Goal: Information Seeking & Learning: Learn about a topic

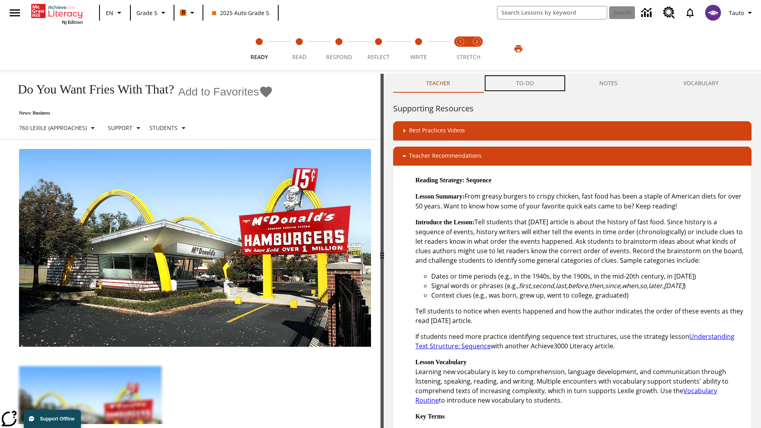
click at [525, 83] on button "TO-DO" at bounding box center [525, 83] width 84 height 19
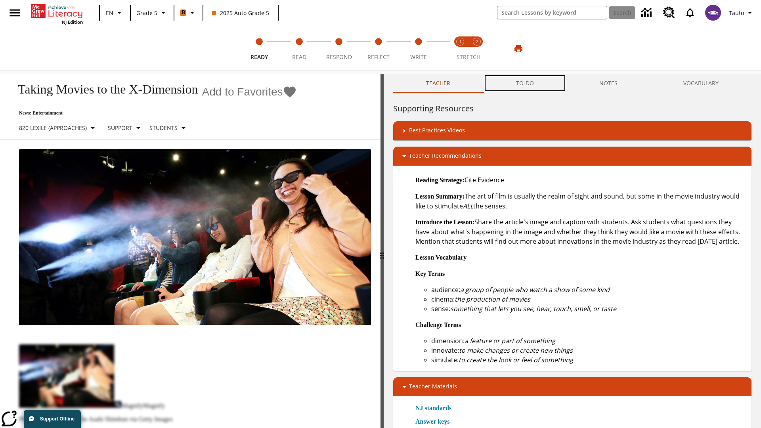
click at [525, 83] on button "TO-DO" at bounding box center [525, 83] width 84 height 19
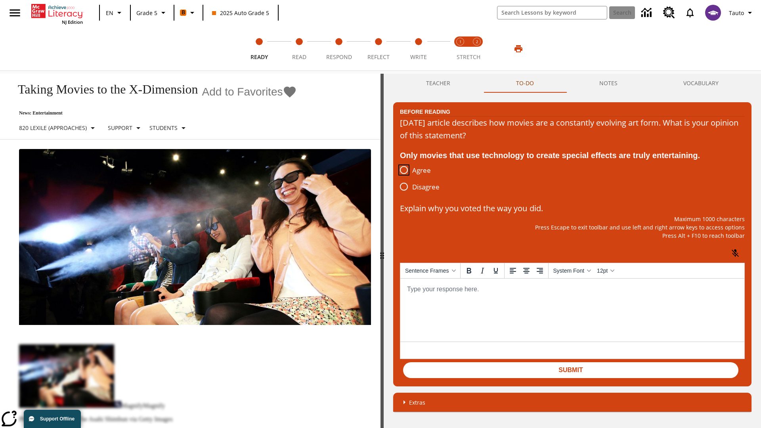
click at [404, 170] on input "Agree" at bounding box center [404, 170] width 17 height 17
radio input "true"
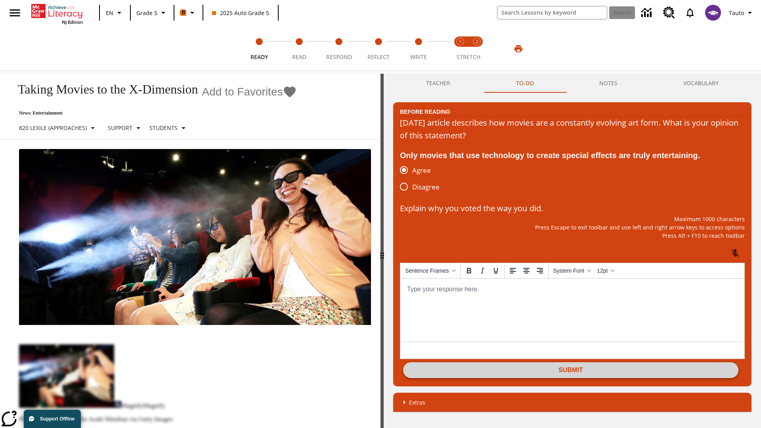
click at [571, 371] on button "Submit" at bounding box center [570, 370] width 335 height 16
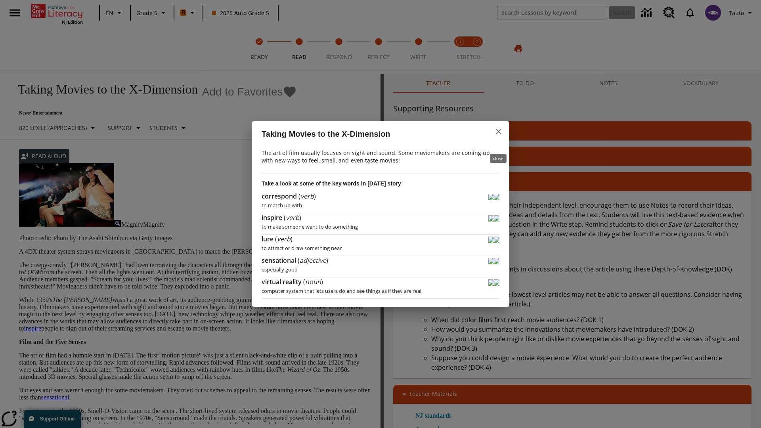
click at [499, 134] on icon "close" at bounding box center [499, 132] width 6 height 6
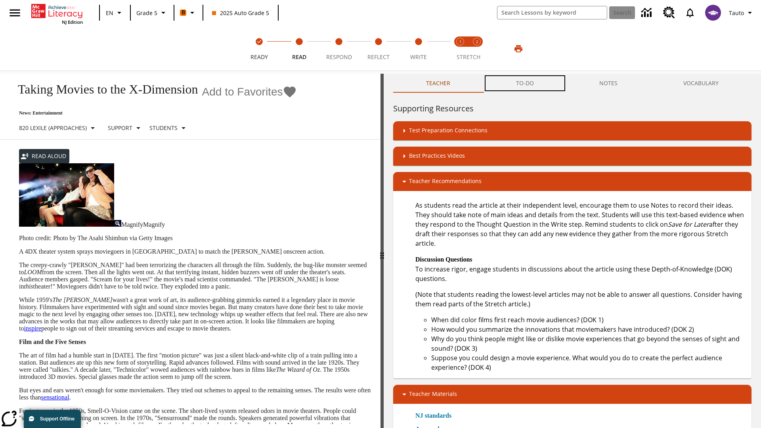
scroll to position [0, 0]
click at [525, 83] on button "TO-DO" at bounding box center [525, 83] width 84 height 19
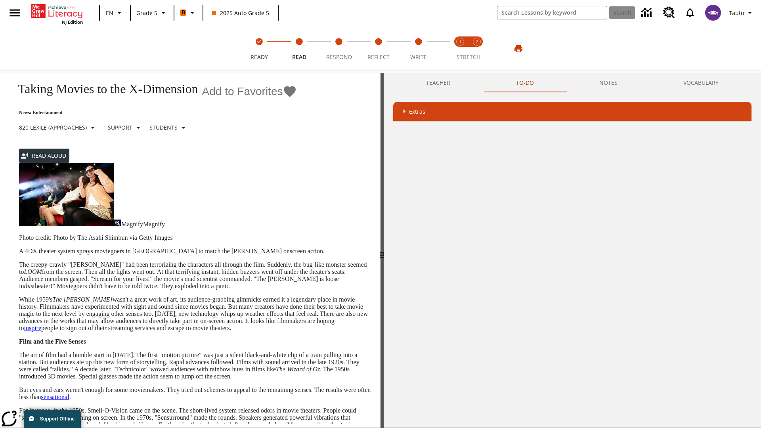
scroll to position [181, 0]
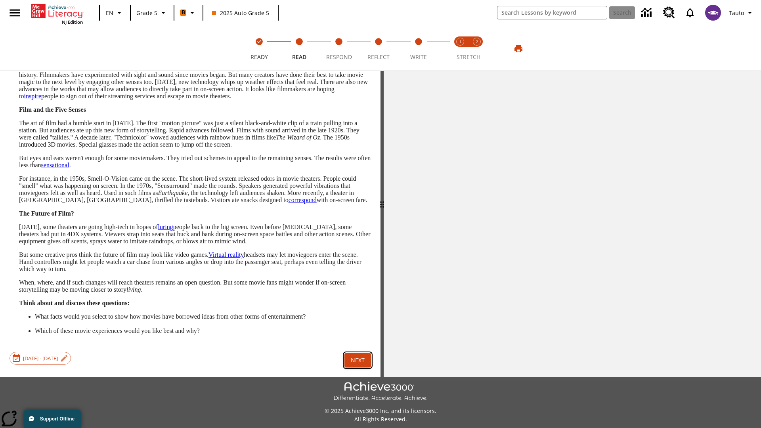
click at [358, 353] on button "Next" at bounding box center [357, 360] width 27 height 15
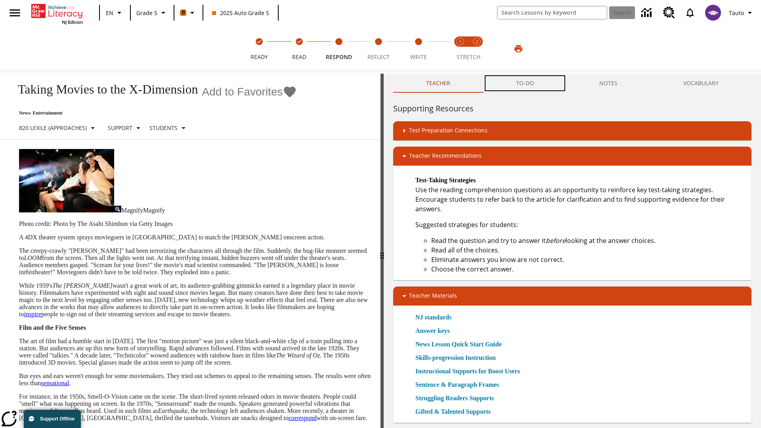
scroll to position [0, 0]
click at [525, 83] on button "TO-DO" at bounding box center [525, 83] width 84 height 19
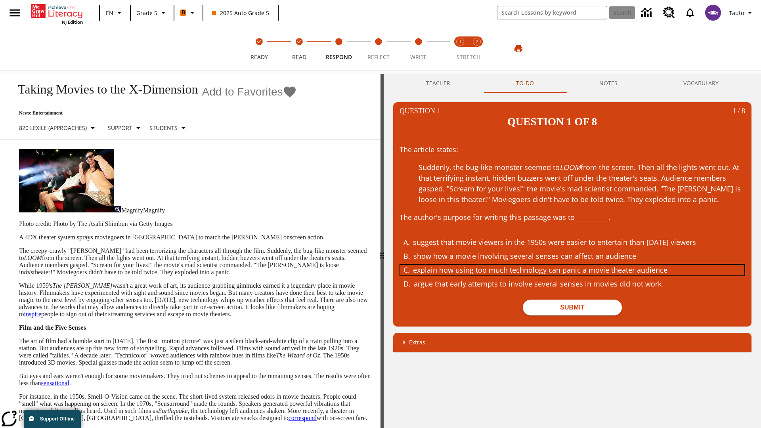
click at [572, 265] on div "explain how using too much technology can panic a movie theater audience" at bounding box center [566, 270] width 307 height 11
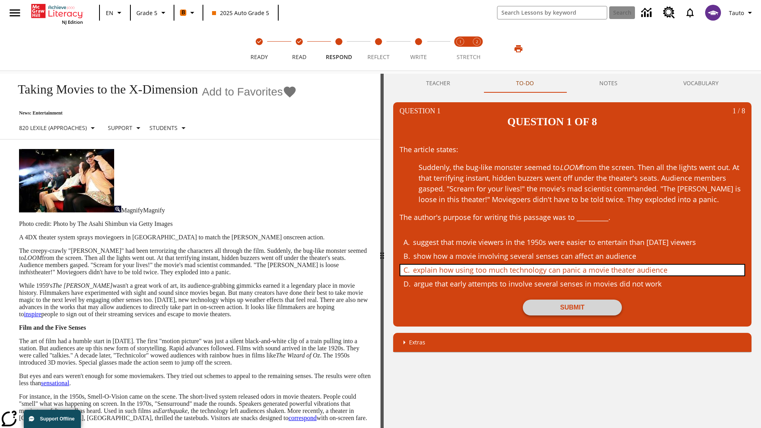
click at [572, 300] on button "Submit" at bounding box center [572, 308] width 99 height 16
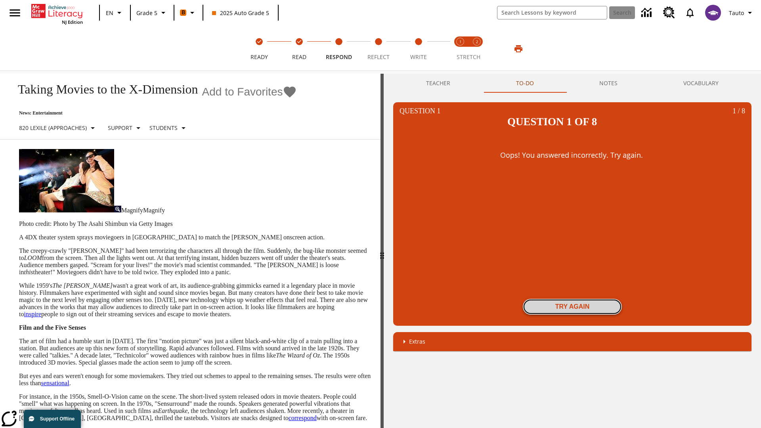
click at [572, 299] on button "Try again" at bounding box center [572, 307] width 99 height 16
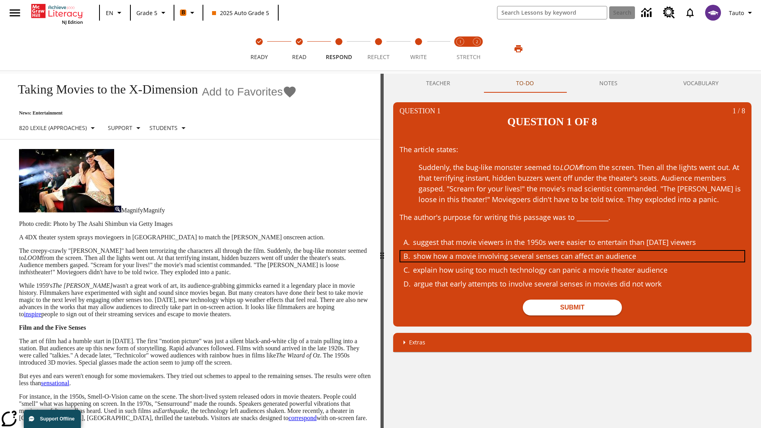
click at [572, 251] on div "show how a movie involving several senses can affect an audience" at bounding box center [566, 256] width 307 height 11
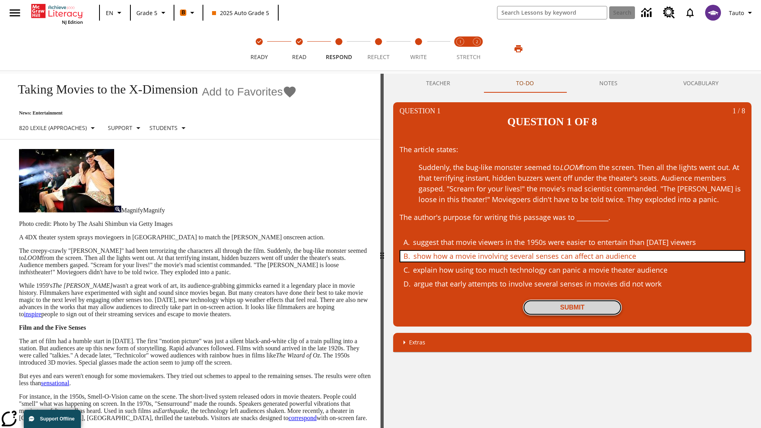
click at [572, 300] on button "Submit" at bounding box center [572, 308] width 99 height 16
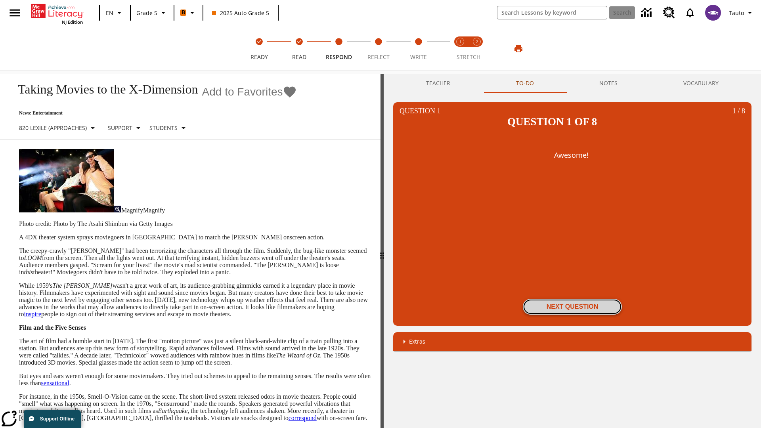
click at [572, 299] on button "Next Question" at bounding box center [572, 307] width 99 height 16
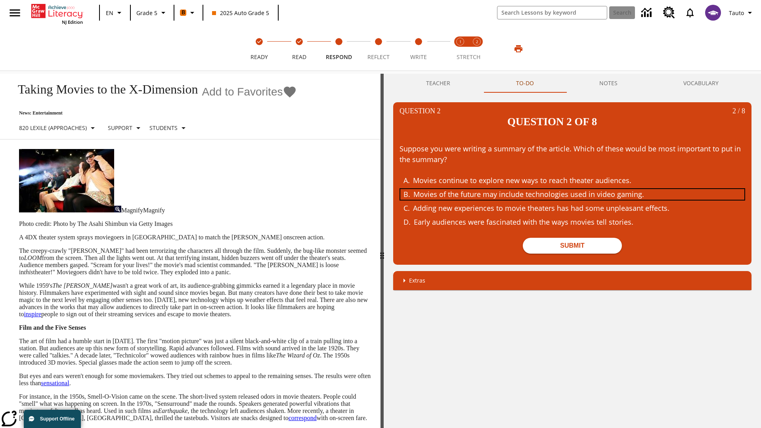
click at [572, 189] on div "Movies of the future may include technologies used in video gaming." at bounding box center [566, 194] width 307 height 11
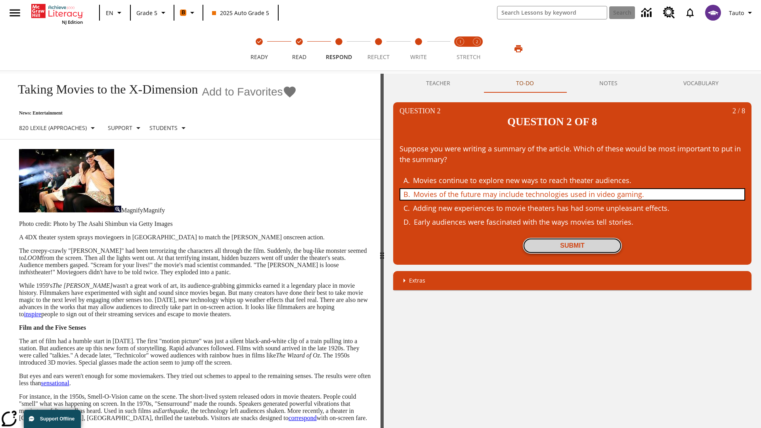
click at [572, 238] on button "Submit" at bounding box center [572, 246] width 99 height 16
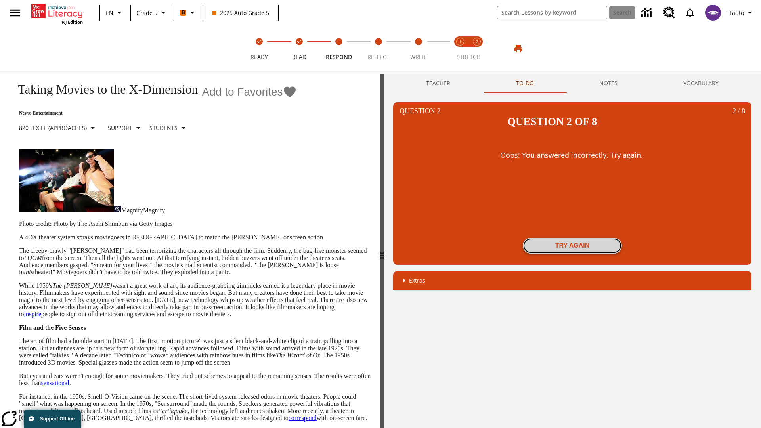
click at [572, 238] on button "Try again" at bounding box center [572, 246] width 99 height 16
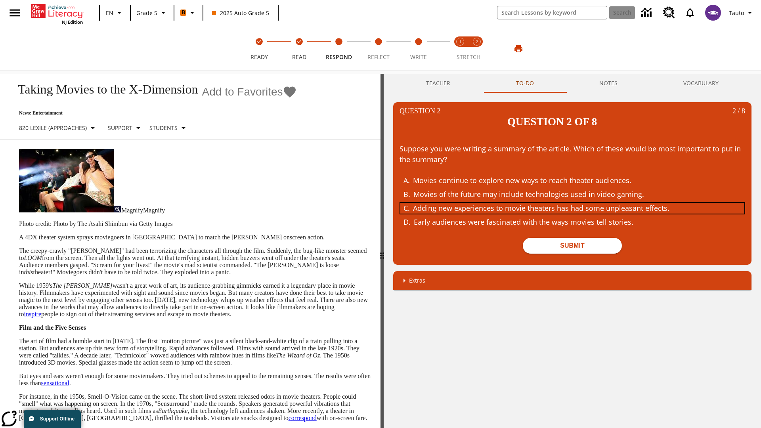
click at [572, 203] on div "Adding new experiences to movie theaters has had some unpleasant effects." at bounding box center [566, 208] width 307 height 11
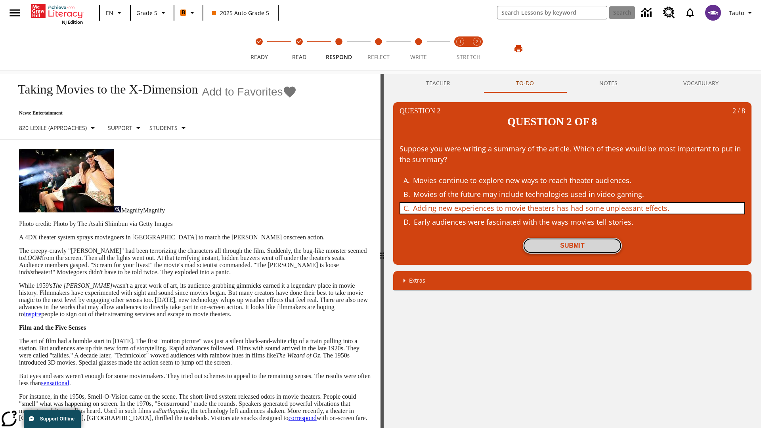
click at [572, 238] on button "Submit" at bounding box center [572, 246] width 99 height 16
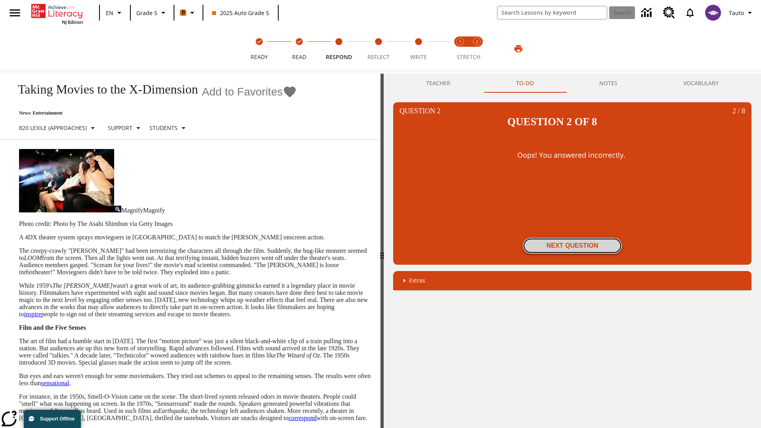
click at [572, 238] on button "Next Question" at bounding box center [572, 246] width 99 height 16
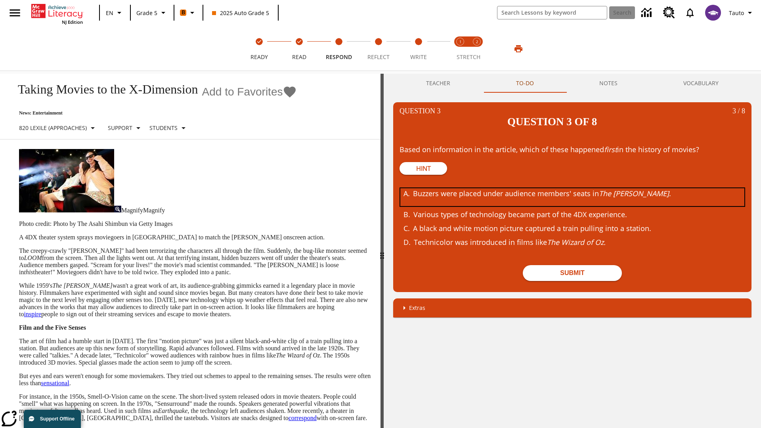
click at [572, 188] on div "Buzzers were placed under audience members' seats in The Tingler ." at bounding box center [566, 197] width 307 height 18
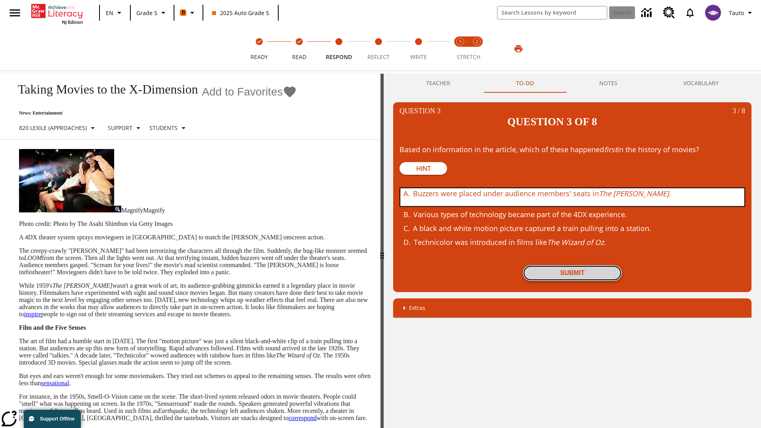
click at [572, 265] on button "Submit" at bounding box center [572, 273] width 99 height 16
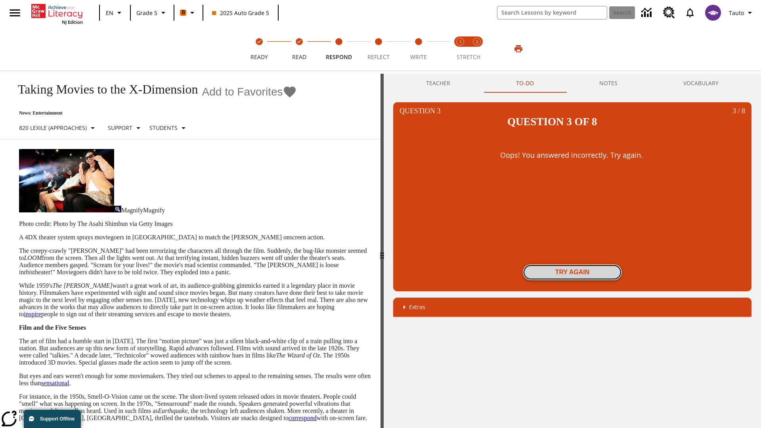
click at [572, 264] on button "Try again" at bounding box center [572, 272] width 99 height 16
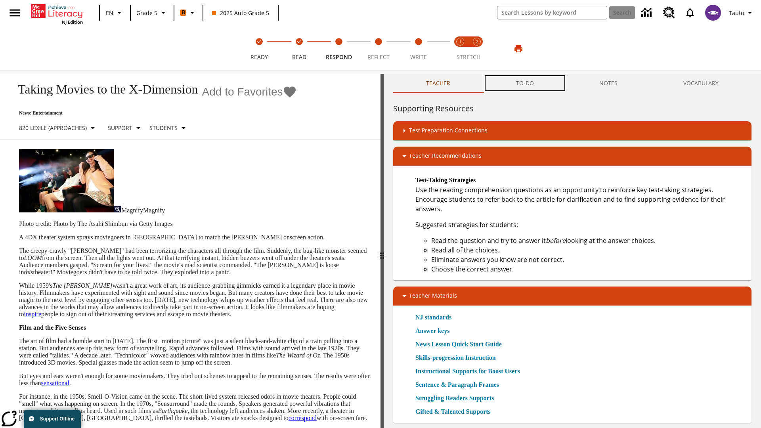
click at [525, 83] on button "TO-DO" at bounding box center [525, 83] width 84 height 19
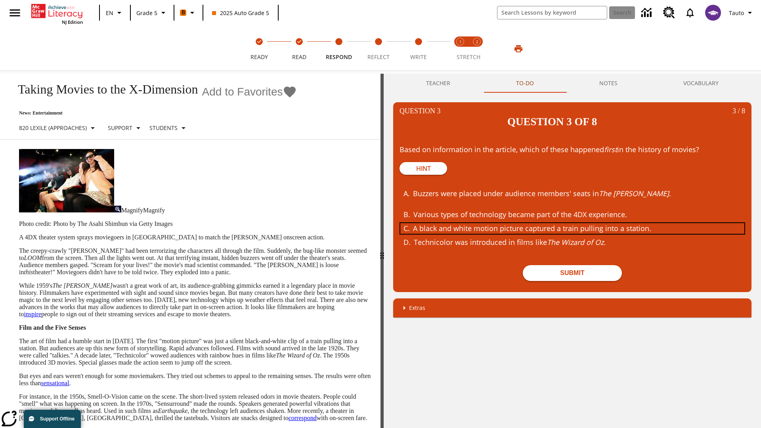
click at [572, 223] on div "A black and white motion picture captured a train pulling into a station." at bounding box center [566, 228] width 307 height 11
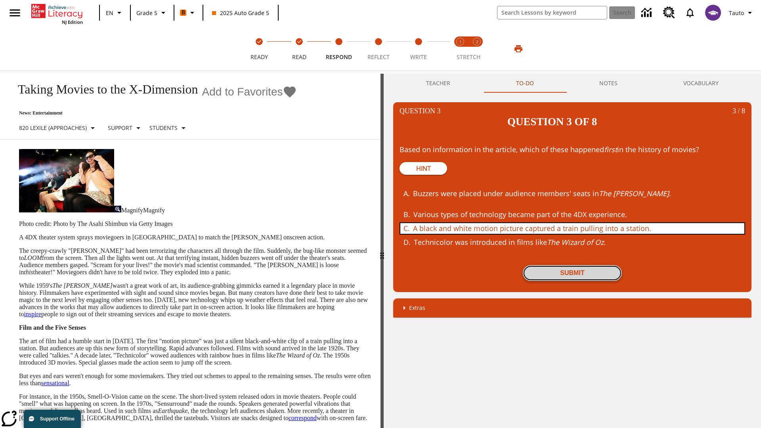
click at [572, 265] on button "Submit" at bounding box center [572, 273] width 99 height 16
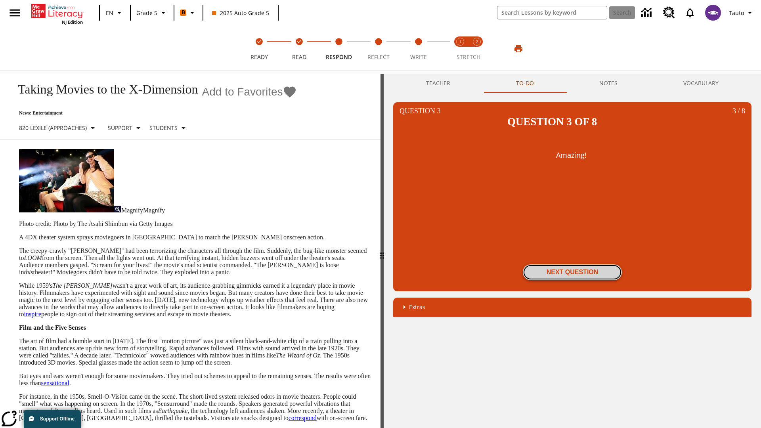
click at [572, 264] on button "Next Question" at bounding box center [572, 272] width 99 height 16
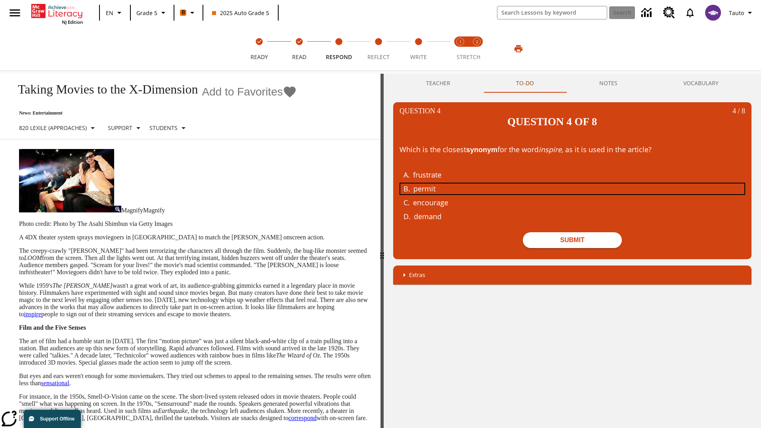
click at [572, 184] on div "permit" at bounding box center [566, 189] width 307 height 11
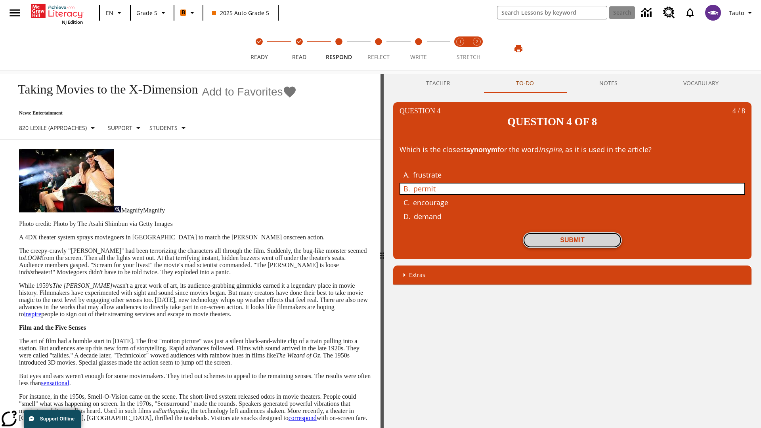
click at [572, 232] on button "Submit" at bounding box center [572, 240] width 99 height 16
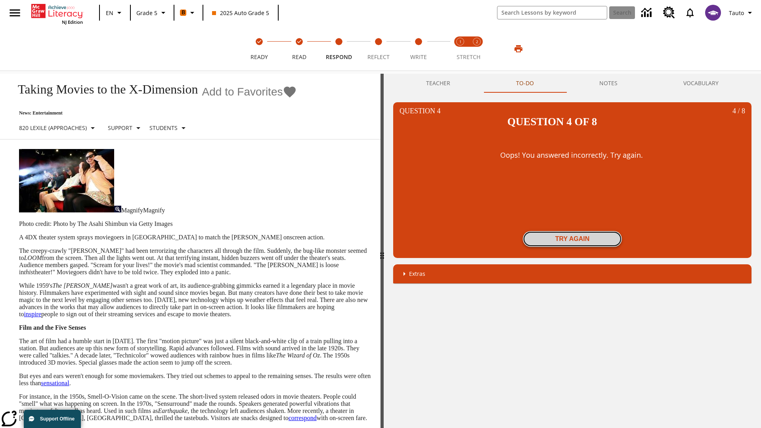
click at [572, 231] on button "Try again" at bounding box center [572, 239] width 99 height 16
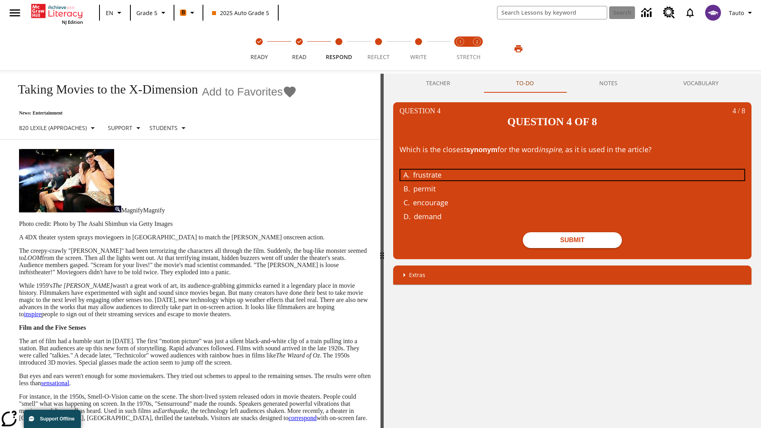
click at [572, 170] on div "frustrate" at bounding box center [566, 175] width 307 height 11
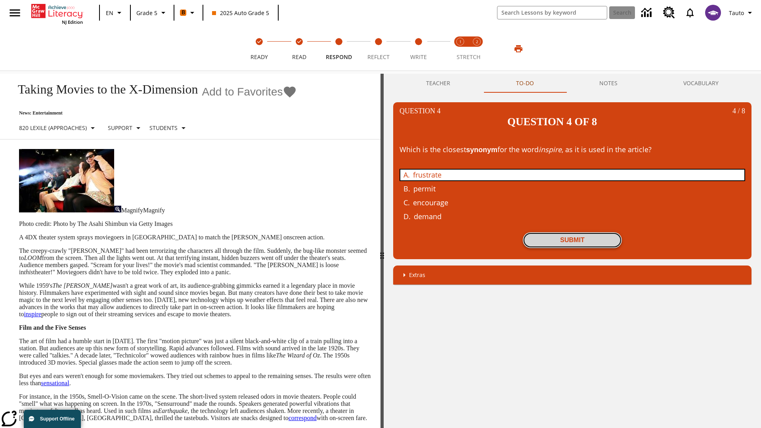
click at [572, 232] on button "Submit" at bounding box center [572, 240] width 99 height 16
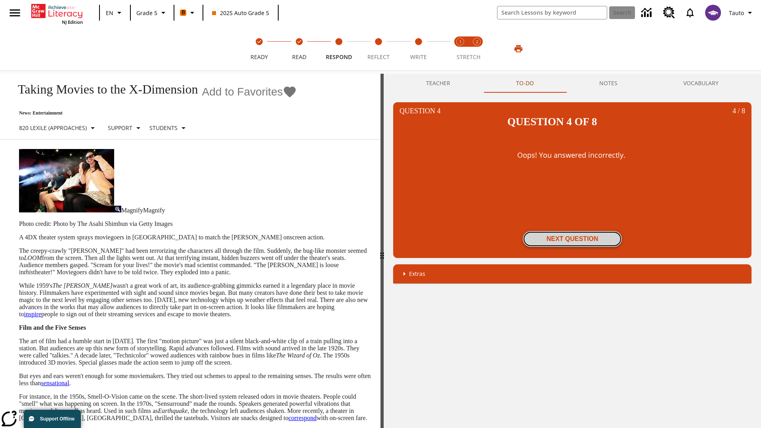
click at [572, 231] on button "Next Question" at bounding box center [572, 239] width 99 height 16
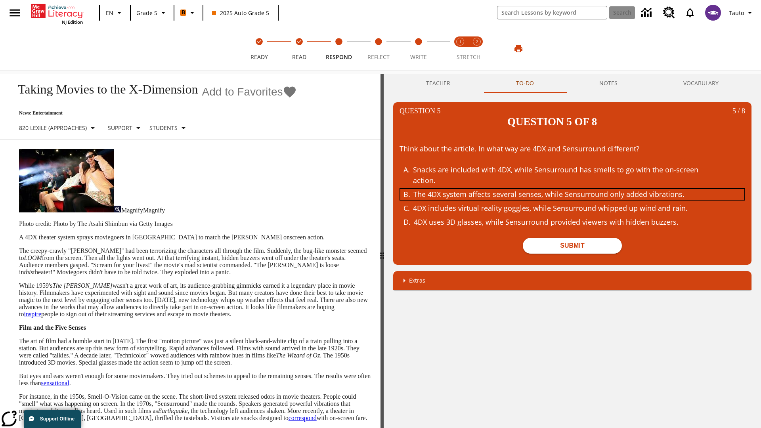
click at [572, 189] on div "The 4DX system affects several senses, while Sensurround only added vibrations." at bounding box center [566, 194] width 307 height 11
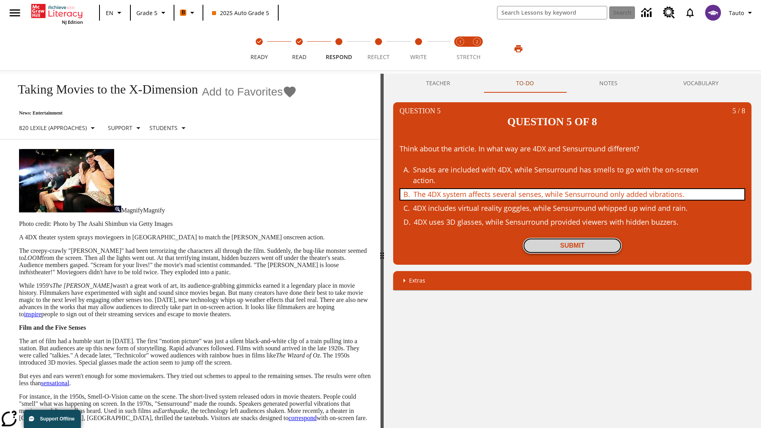
click at [572, 238] on button "Submit" at bounding box center [572, 246] width 99 height 16
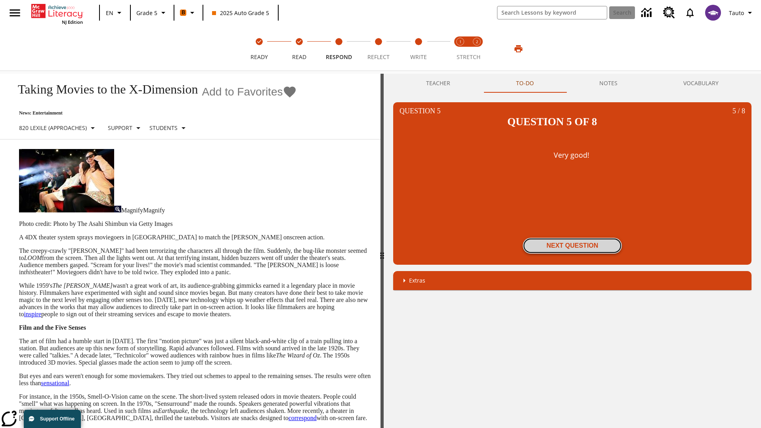
click at [572, 238] on button "Next Question" at bounding box center [572, 246] width 99 height 16
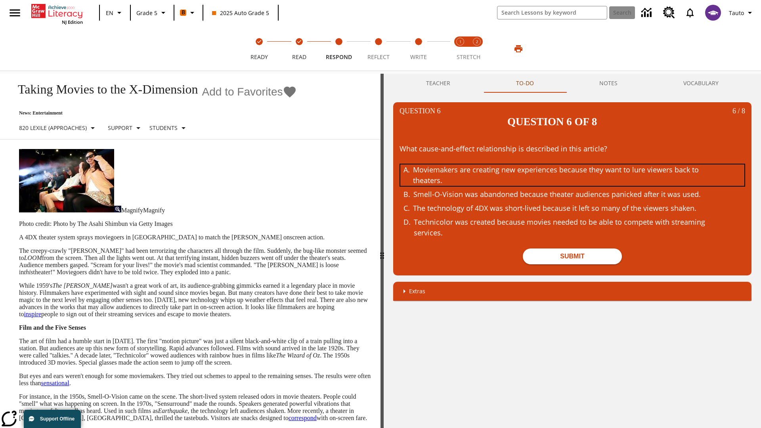
click at [572, 165] on div "Moviemakers are creating new experiences because they want to lure viewers back…" at bounding box center [566, 175] width 307 height 21
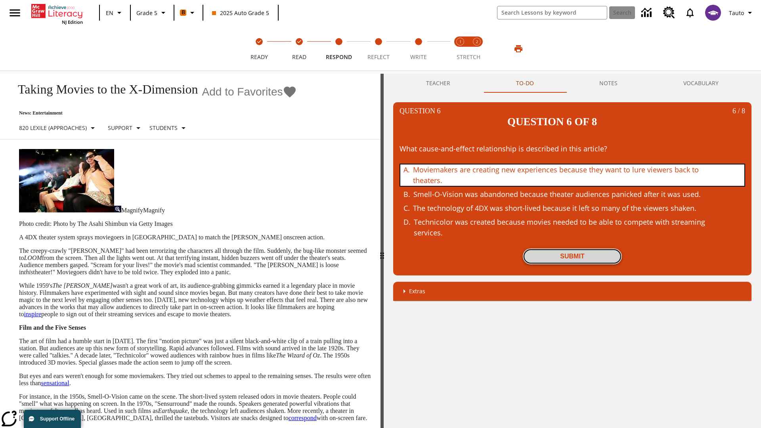
click at [572, 249] on button "Submit" at bounding box center [572, 257] width 99 height 16
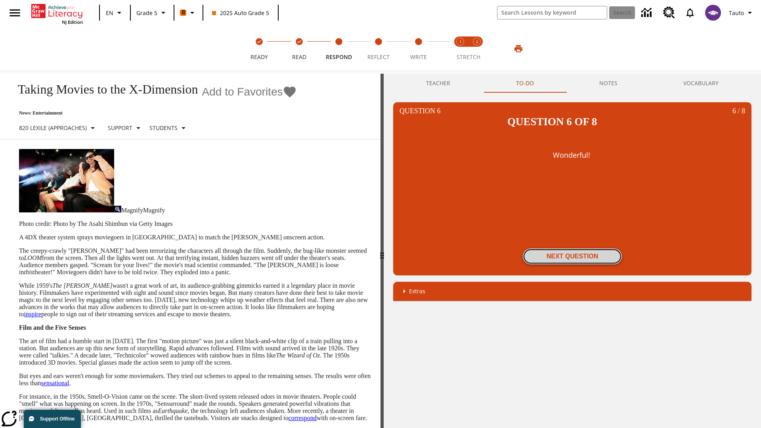
click at [572, 249] on button "Next Question" at bounding box center [572, 257] width 99 height 16
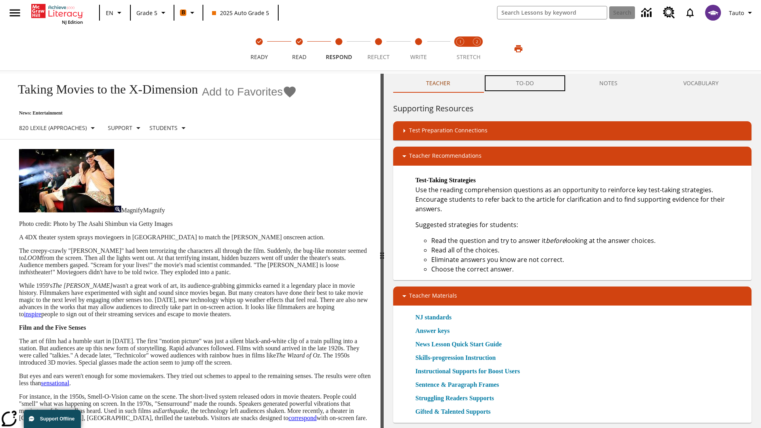
click at [525, 83] on button "TO-DO" at bounding box center [525, 83] width 84 height 19
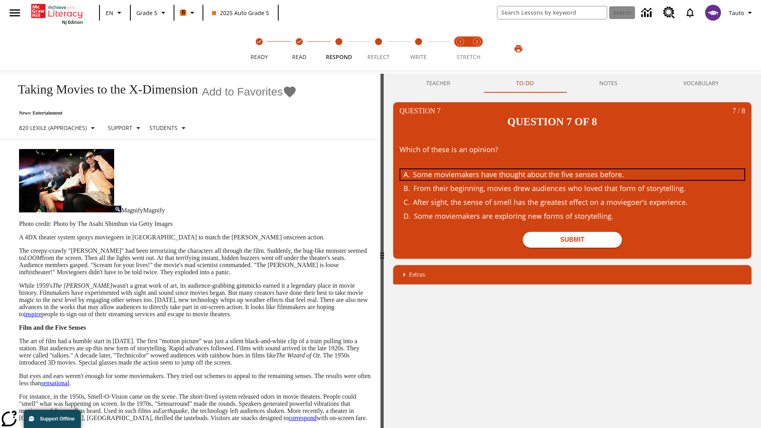
click at [572, 169] on div "Some moviemakers have thought about the five senses before." at bounding box center [566, 174] width 307 height 11
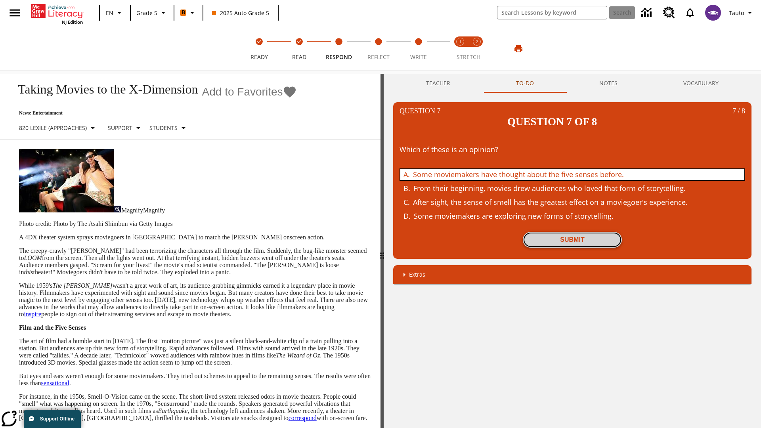
click at [572, 232] on button "Submit" at bounding box center [572, 240] width 99 height 16
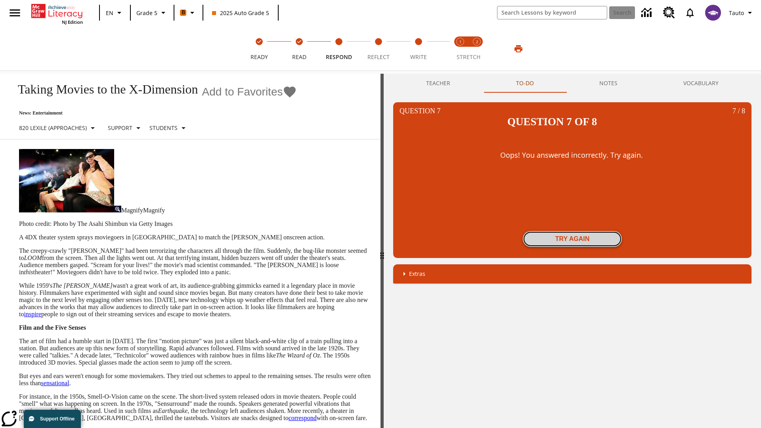
click at [572, 231] on button "Try again" at bounding box center [572, 239] width 99 height 16
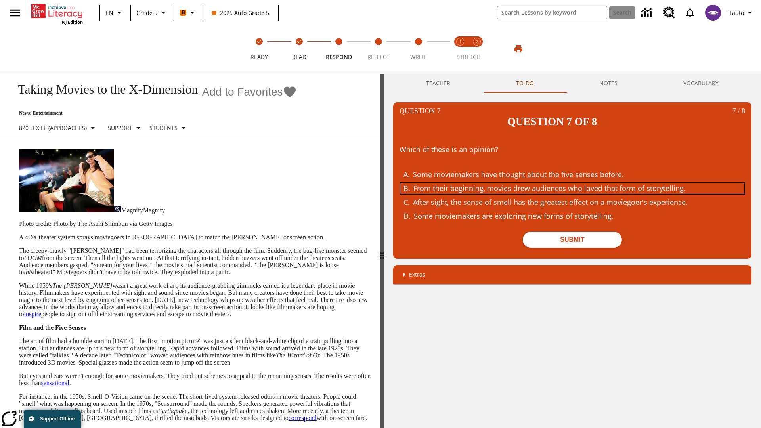
click at [572, 183] on div "From their beginning, movies drew audiences who loved that form of storytelling." at bounding box center [566, 188] width 307 height 11
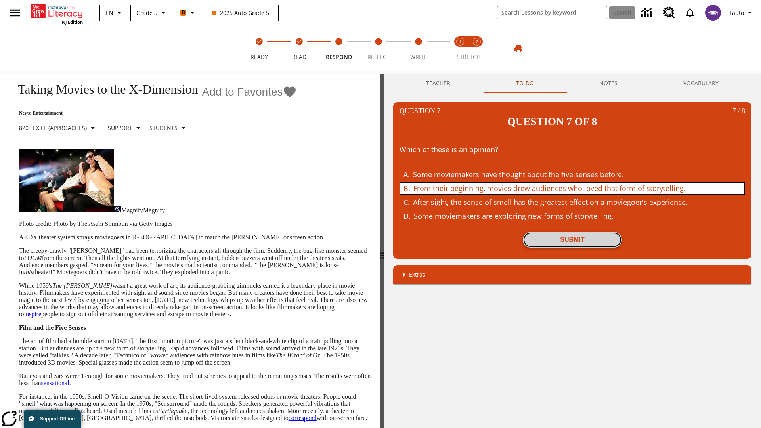
click at [572, 232] on button "Submit" at bounding box center [572, 240] width 99 height 16
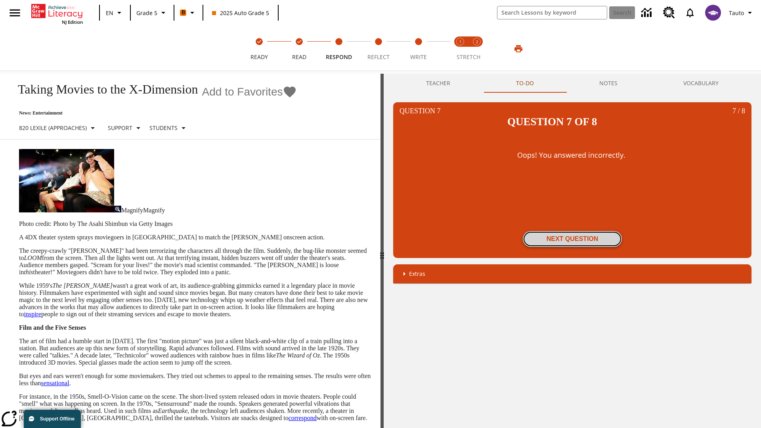
click at [572, 231] on button "Next Question" at bounding box center [572, 239] width 99 height 16
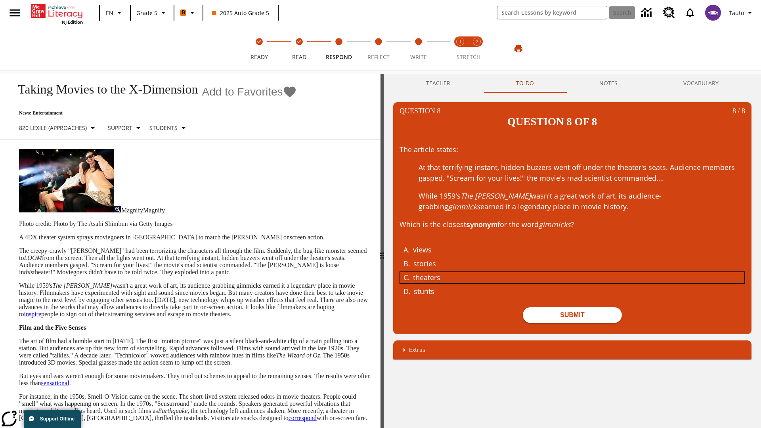
click at [572, 272] on div "theaters" at bounding box center [566, 277] width 307 height 11
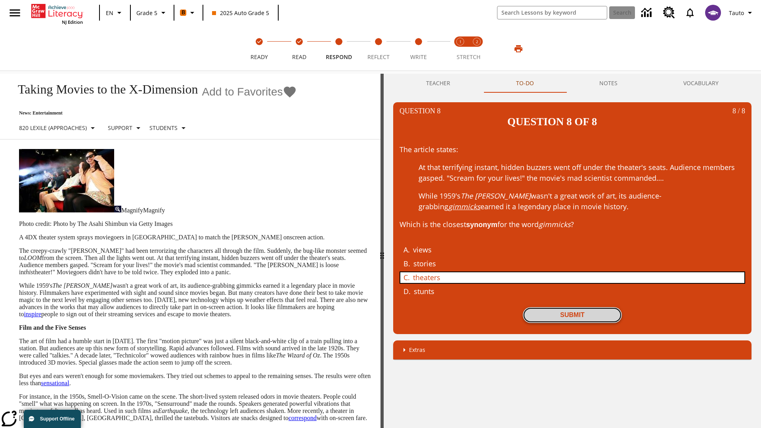
click at [572, 307] on button "Submit" at bounding box center [572, 315] width 99 height 16
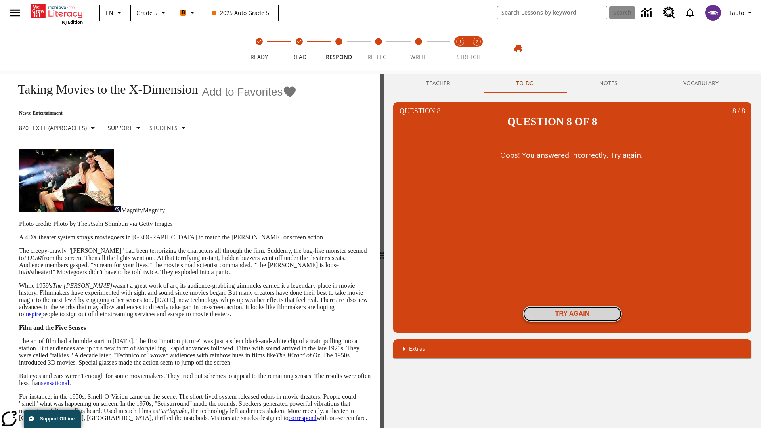
click at [572, 306] on button "Try again" at bounding box center [572, 314] width 99 height 16
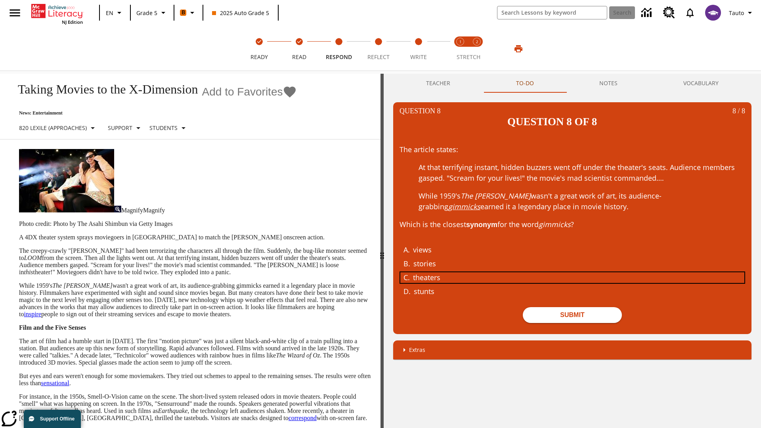
click at [572, 272] on div "theaters" at bounding box center [566, 277] width 307 height 11
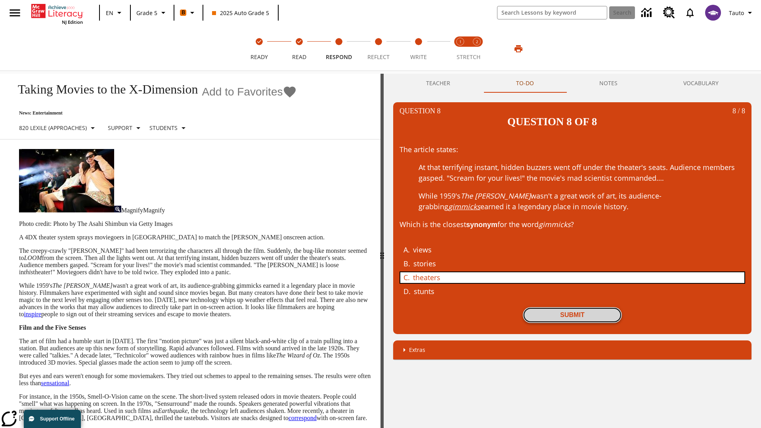
click at [572, 307] on button "Submit" at bounding box center [572, 315] width 99 height 16
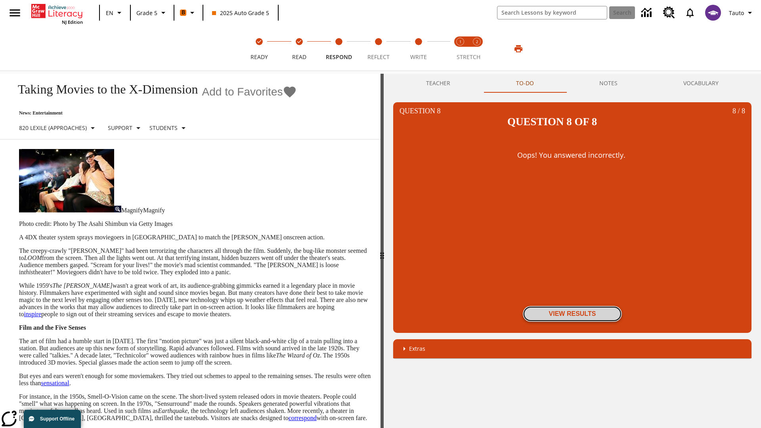
click at [572, 306] on button "View Results" at bounding box center [572, 314] width 99 height 16
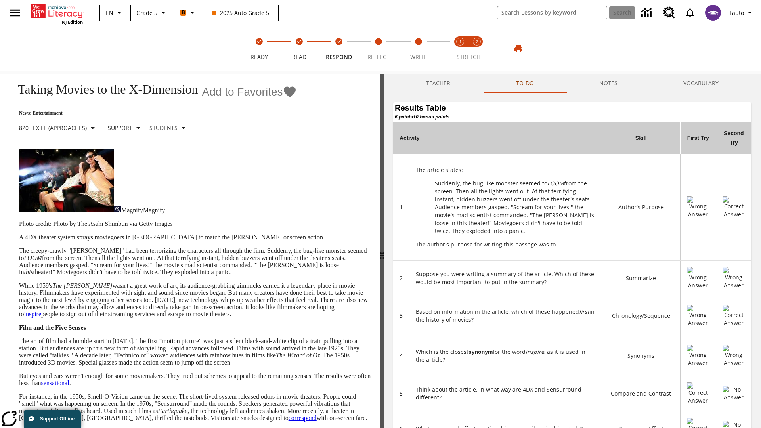
scroll to position [216, 0]
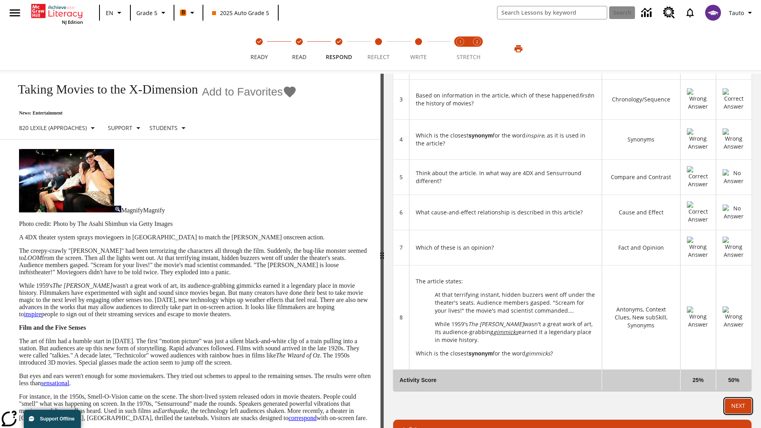
click at [738, 399] on button "Next" at bounding box center [738, 406] width 27 height 15
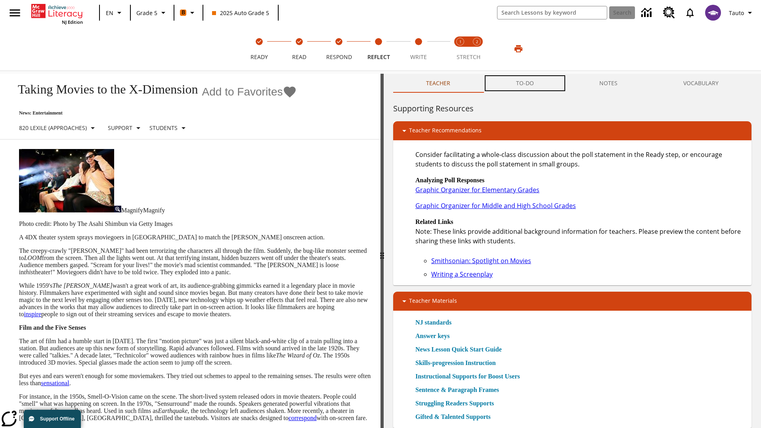
click at [525, 83] on button "TO-DO" at bounding box center [525, 83] width 84 height 19
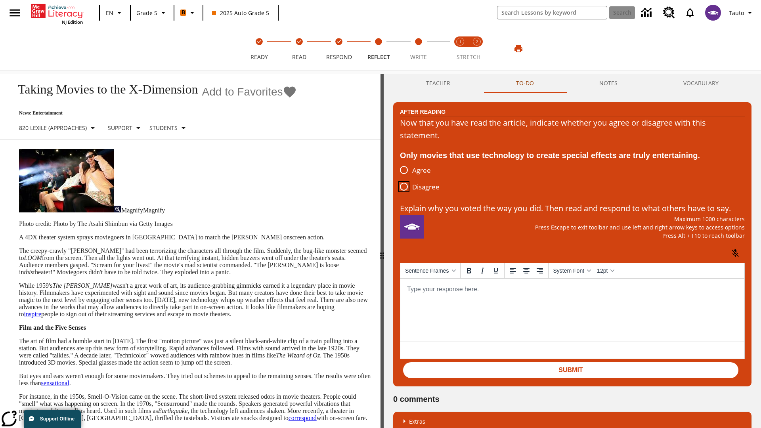
click at [404, 187] on input "Disagree" at bounding box center [404, 186] width 17 height 17
radio input "true"
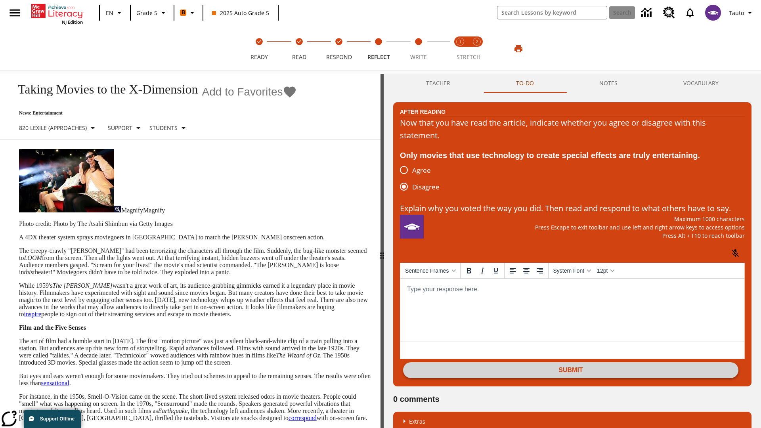
click at [571, 378] on button "Submit" at bounding box center [570, 370] width 335 height 16
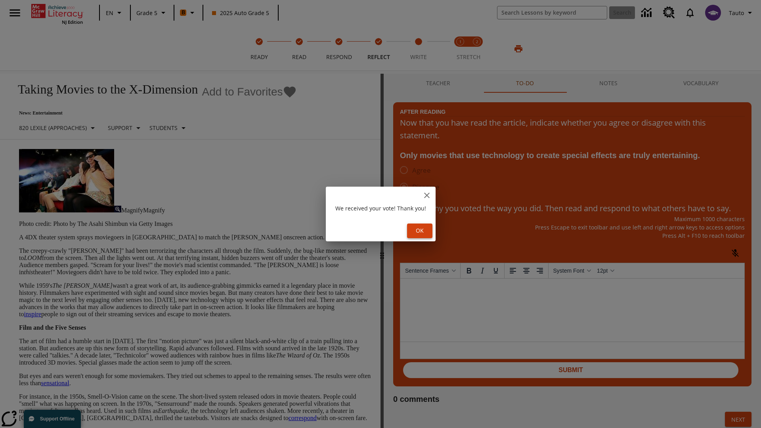
click at [421, 231] on button "Ok" at bounding box center [419, 231] width 25 height 15
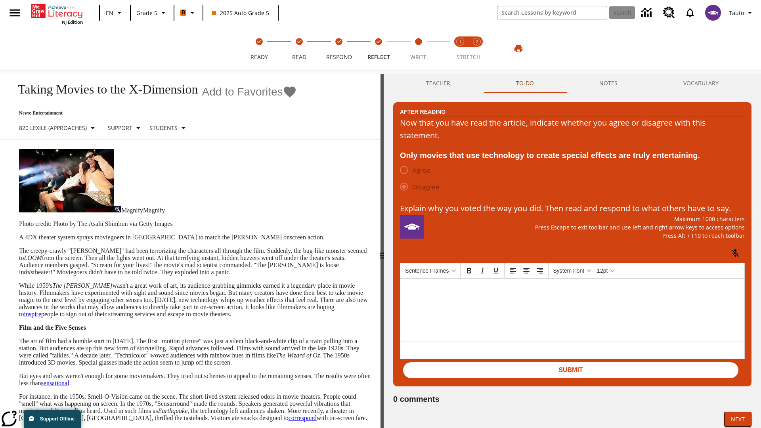
scroll to position [12, 0]
